Goal: Transaction & Acquisition: Purchase product/service

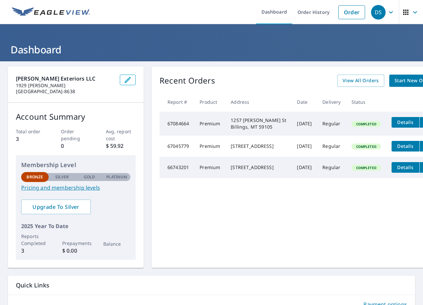
click at [395, 79] on span "Start New Order" at bounding box center [414, 81] width 38 height 8
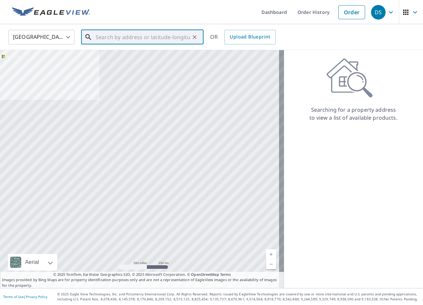
click at [111, 41] on input "text" at bounding box center [143, 37] width 94 height 19
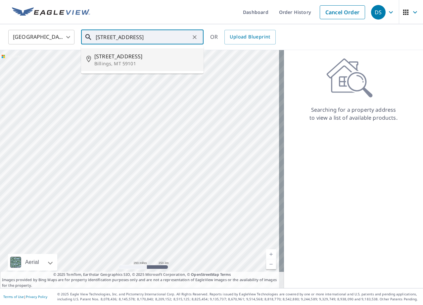
click at [115, 60] on p "Billings, MT 59101" at bounding box center [146, 63] width 104 height 7
type input "[STREET_ADDRESS][PERSON_NAME]"
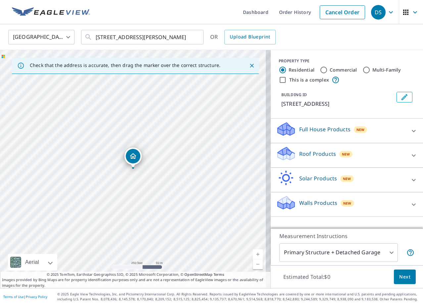
click at [150, 138] on div "[STREET_ADDRESS][PERSON_NAME]" at bounding box center [135, 169] width 271 height 238
click at [253, 254] on link "Current Level 17, Zoom In" at bounding box center [258, 254] width 10 height 10
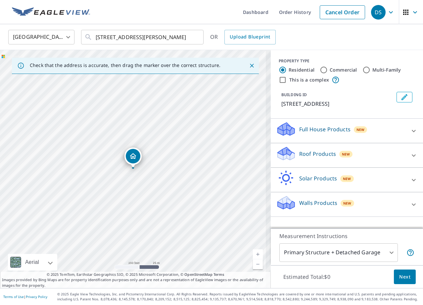
click at [253, 254] on link "Current Level 18, Zoom In" at bounding box center [258, 254] width 10 height 10
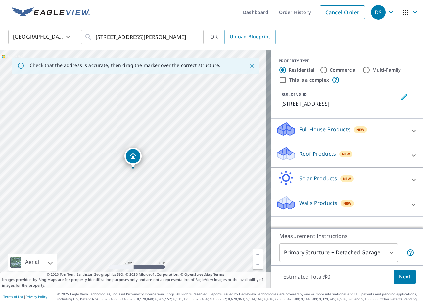
click at [253, 254] on link "Current Level 19, Zoom In" at bounding box center [258, 254] width 10 height 10
click at [253, 254] on link "Current Level 20, Zoom In Disabled" at bounding box center [258, 254] width 10 height 10
click at [379, 157] on div "Roof Products New" at bounding box center [341, 155] width 130 height 19
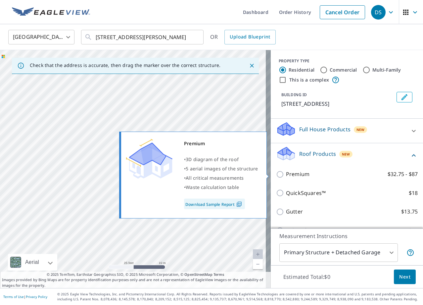
click at [276, 174] on input "Premium $32.75 - $87" at bounding box center [281, 174] width 10 height 8
checkbox input "true"
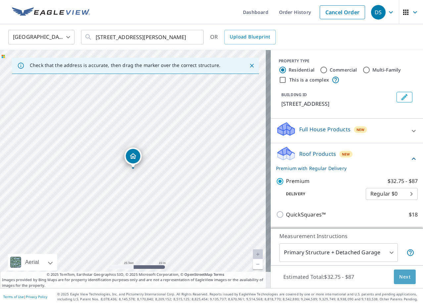
click at [401, 277] on span "Next" at bounding box center [404, 277] width 11 height 8
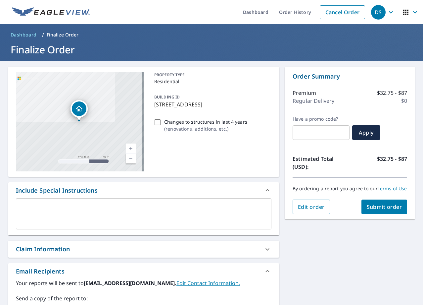
click at [377, 210] on span "Submit order" at bounding box center [384, 206] width 35 height 7
